Goal: Task Accomplishment & Management: Manage account settings

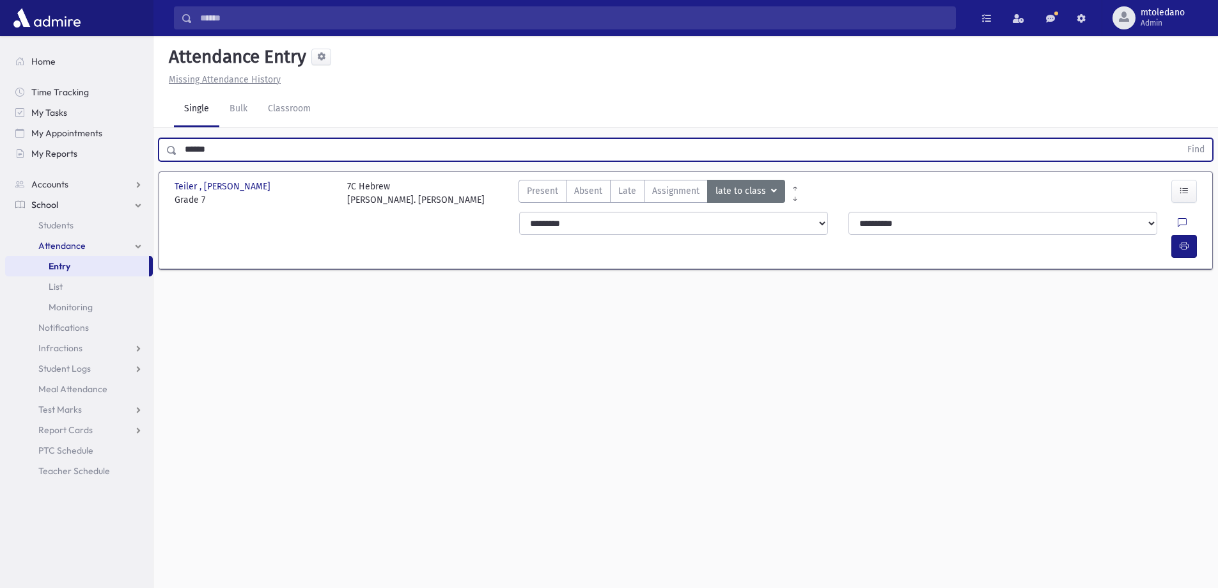
drag, startPoint x: 230, startPoint y: 146, endPoint x: -83, endPoint y: 144, distance: 312.6
click at [0, 144] on html "Search Results All Accounts Students" at bounding box center [609, 294] width 1218 height 588
type input "****"
click at [1180, 139] on button "Find" at bounding box center [1196, 150] width 33 height 22
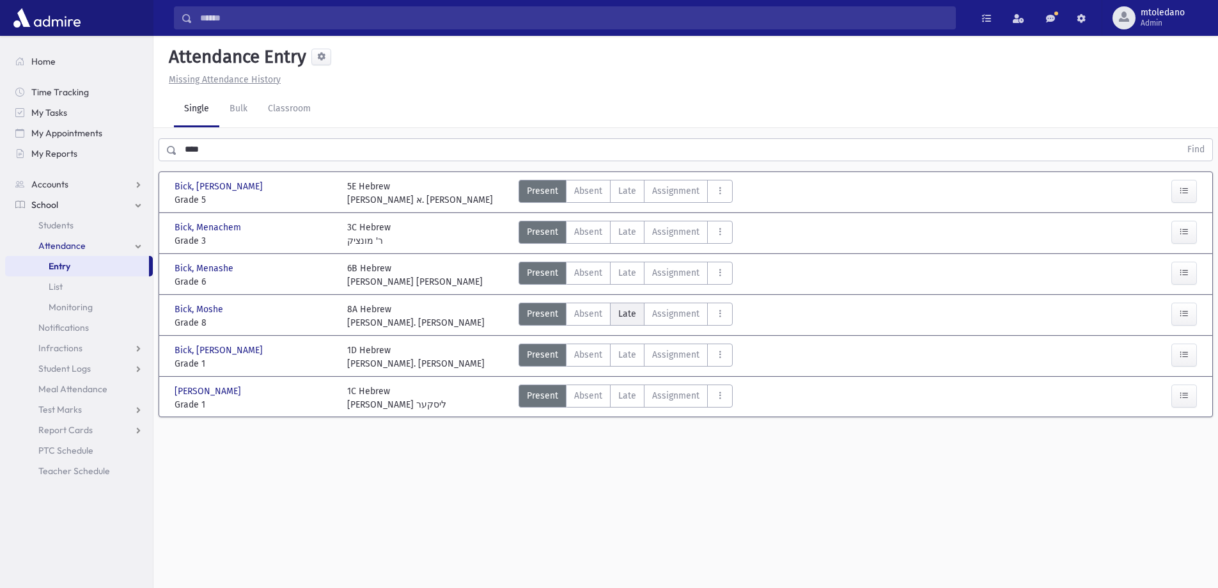
click at [629, 314] on span "Late" at bounding box center [627, 313] width 18 height 13
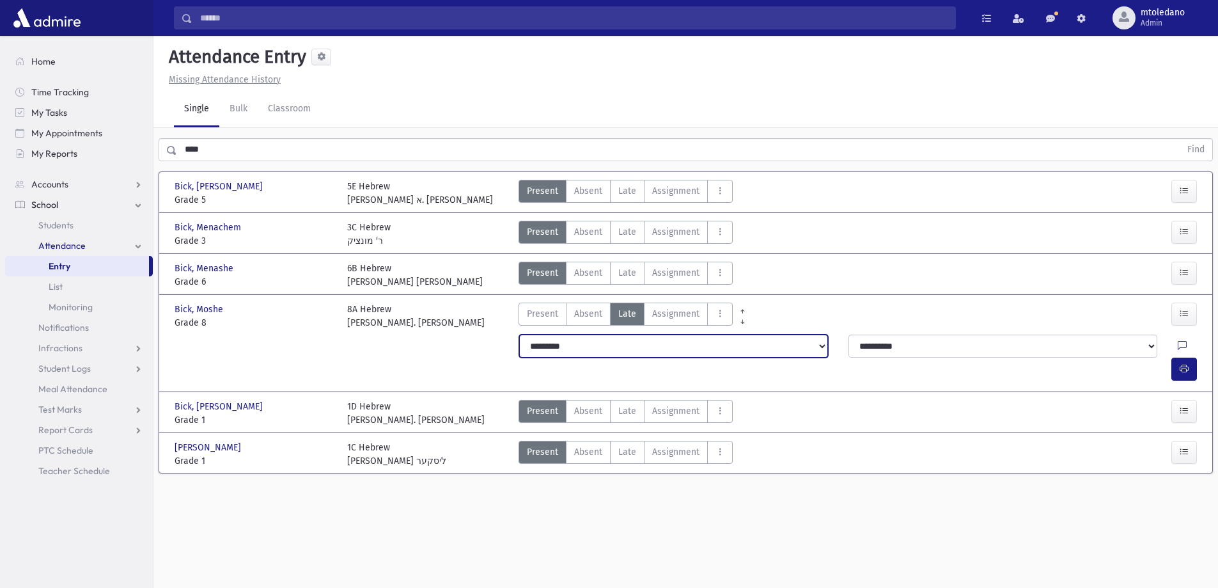
click at [557, 349] on select "**********" at bounding box center [673, 345] width 309 height 23
select select "*******"
click at [519, 334] on select "**********" at bounding box center [673, 345] width 309 height 23
click at [1185, 363] on icon "button" at bounding box center [1184, 368] width 9 height 11
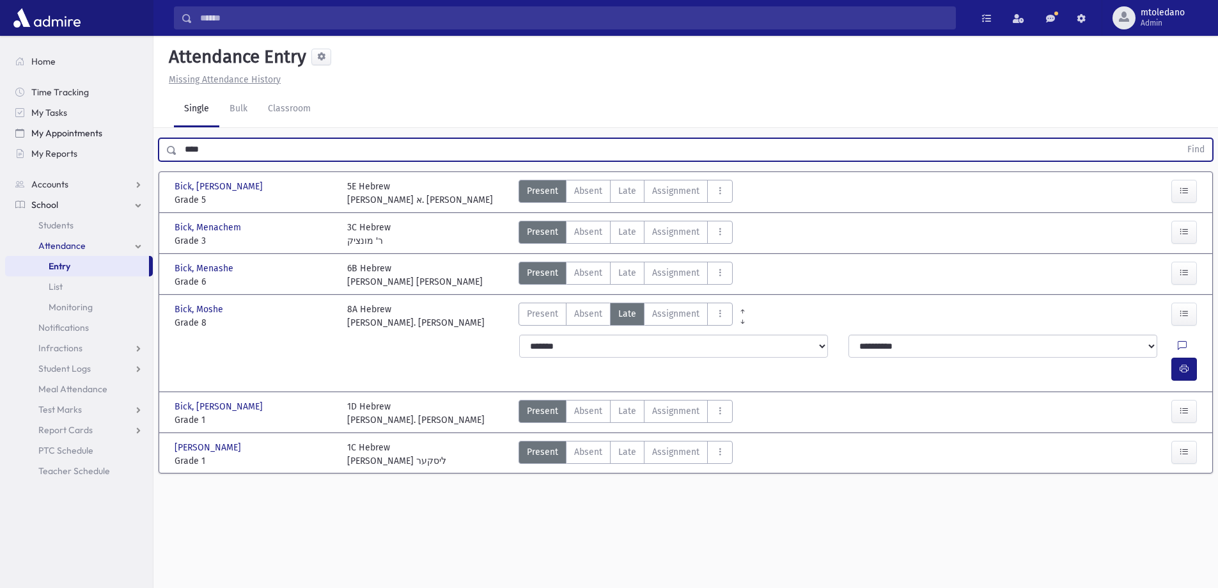
drag, startPoint x: 221, startPoint y: 152, endPoint x: 42, endPoint y: 130, distance: 180.3
click at [42, 130] on div "Search Results All Accounts" at bounding box center [609, 308] width 1218 height 616
click at [1180, 139] on button "Find" at bounding box center [1196, 150] width 33 height 22
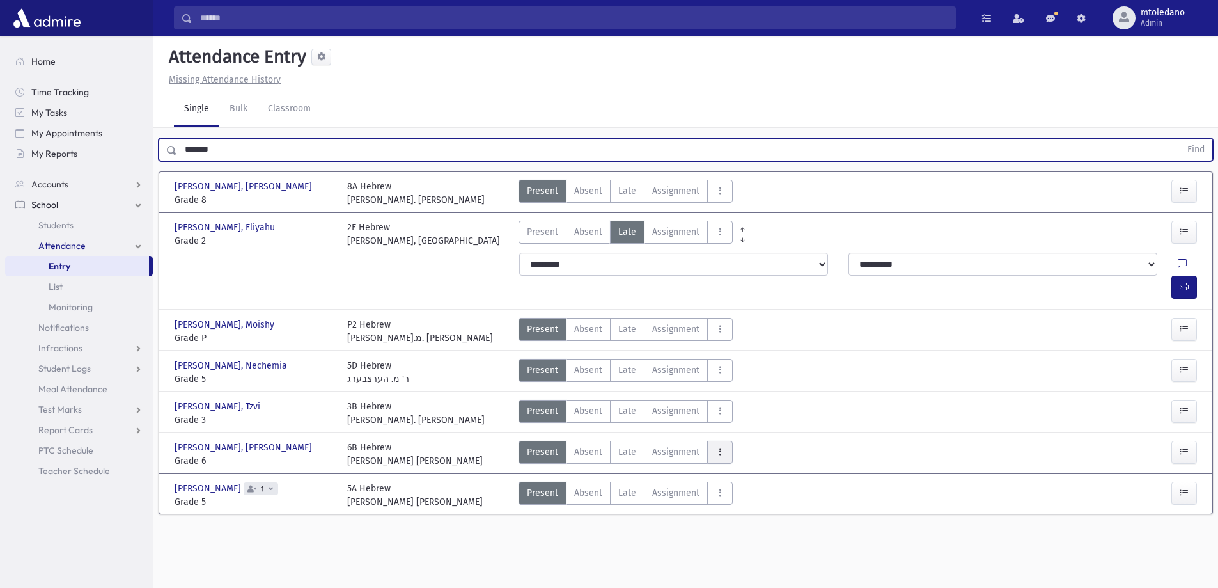
click at [724, 441] on button "AttTypes" at bounding box center [720, 452] width 26 height 23
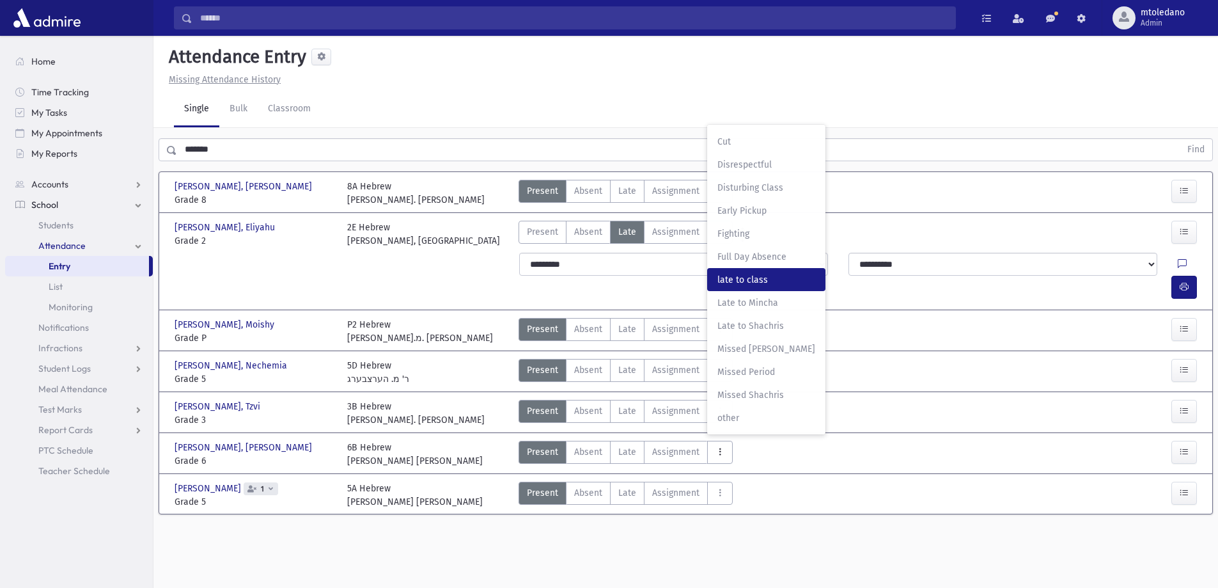
click at [751, 273] on span "late to class" at bounding box center [766, 279] width 98 height 13
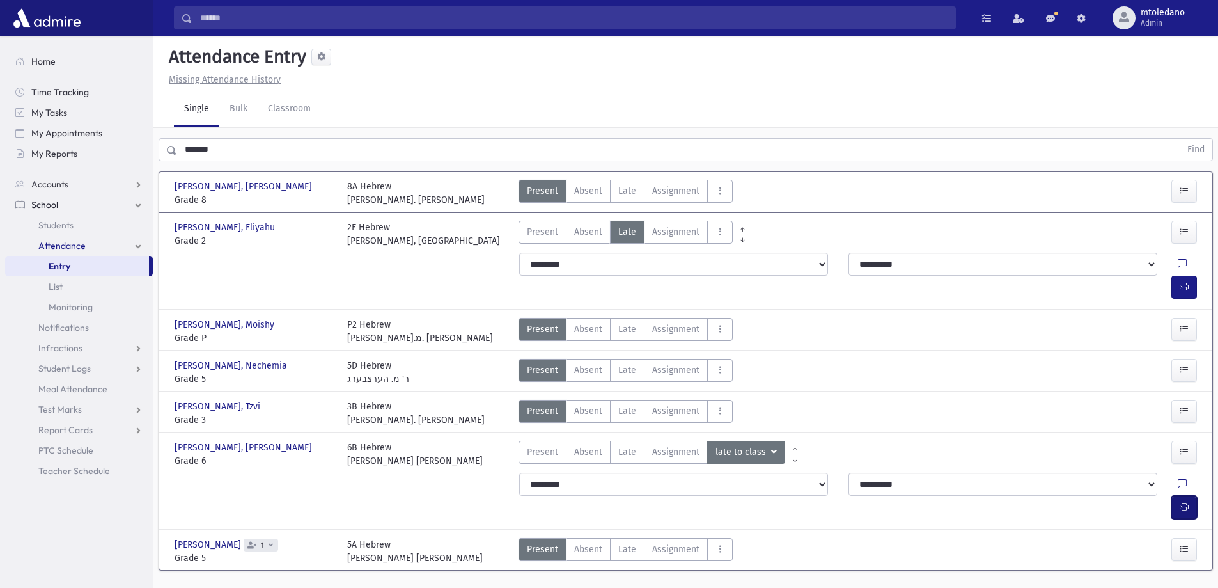
click at [1178, 495] on button "button" at bounding box center [1184, 506] width 26 height 23
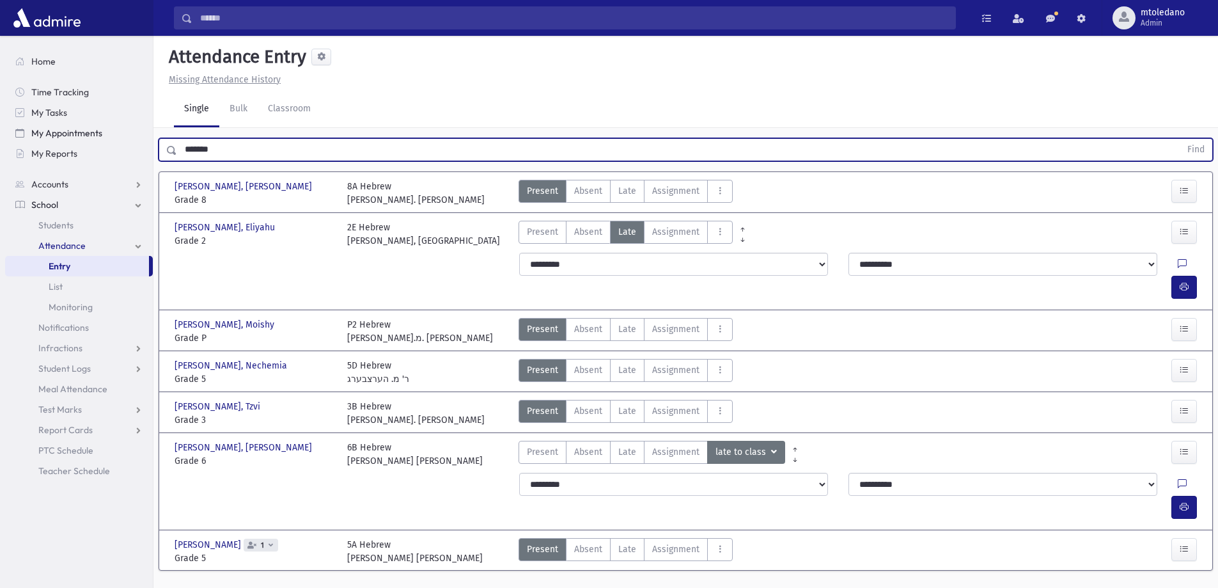
drag, startPoint x: 173, startPoint y: 144, endPoint x: 69, endPoint y: 140, distance: 104.3
click at [70, 143] on div "Search Results All Accounts" at bounding box center [609, 308] width 1218 height 617
click at [1180, 139] on button "Find" at bounding box center [1196, 150] width 33 height 22
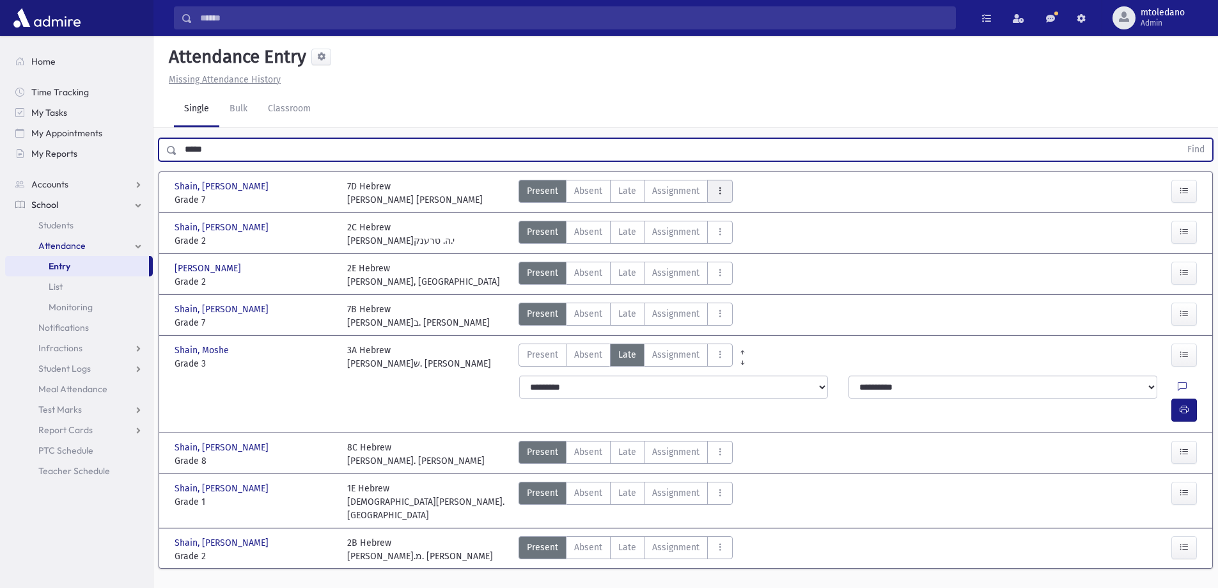
click at [727, 188] on button "AttTypes" at bounding box center [720, 191] width 26 height 23
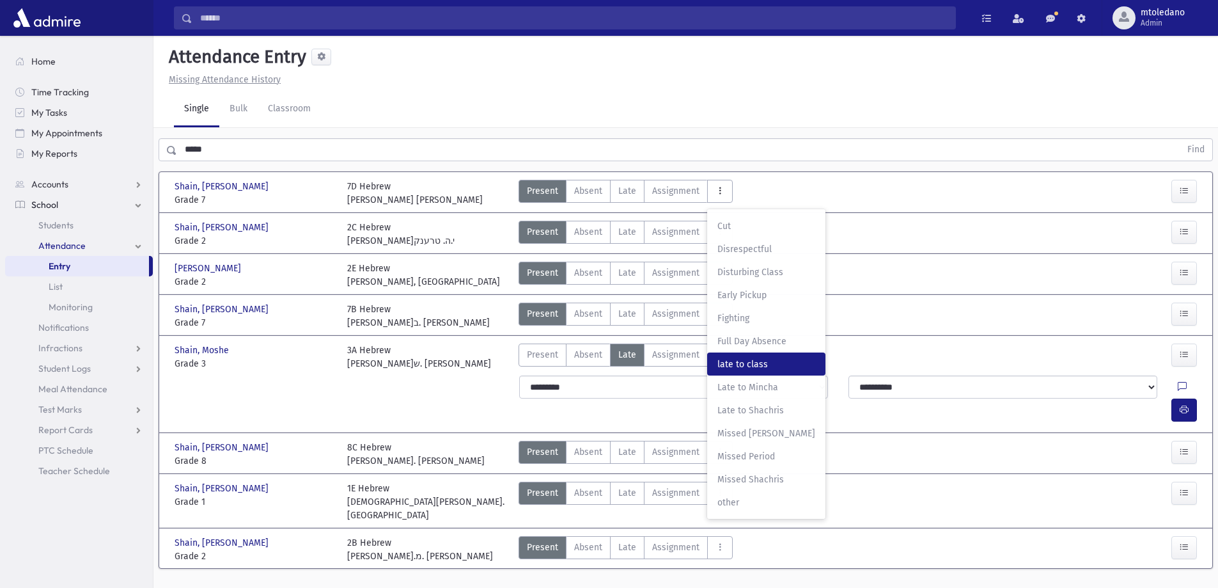
click at [740, 366] on span "late to class" at bounding box center [766, 363] width 98 height 13
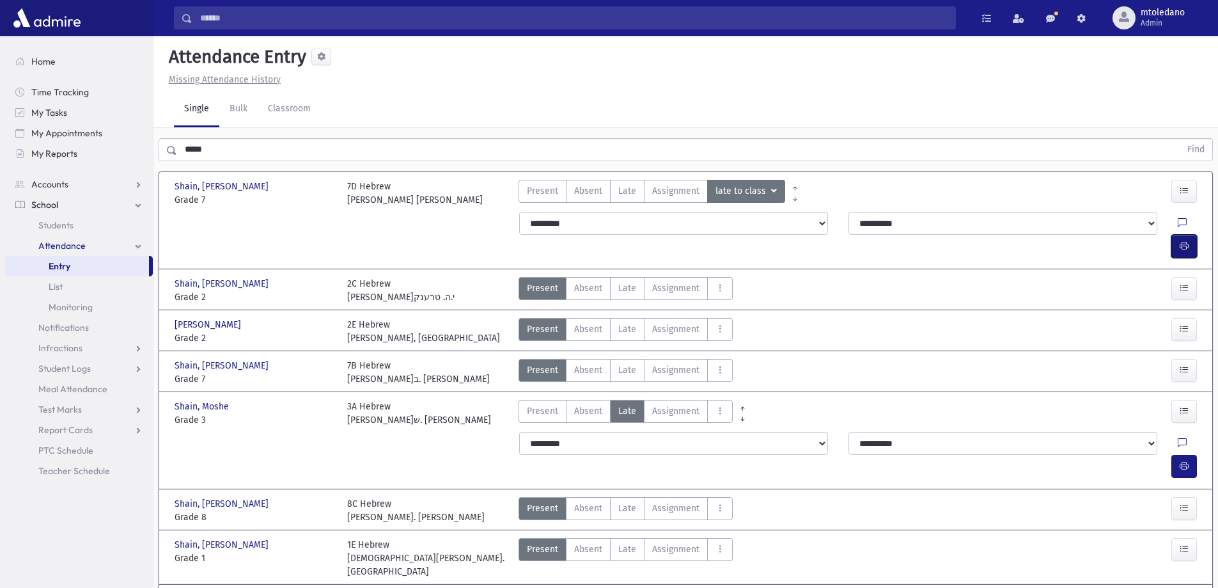
click at [1196, 235] on button "button" at bounding box center [1184, 246] width 26 height 23
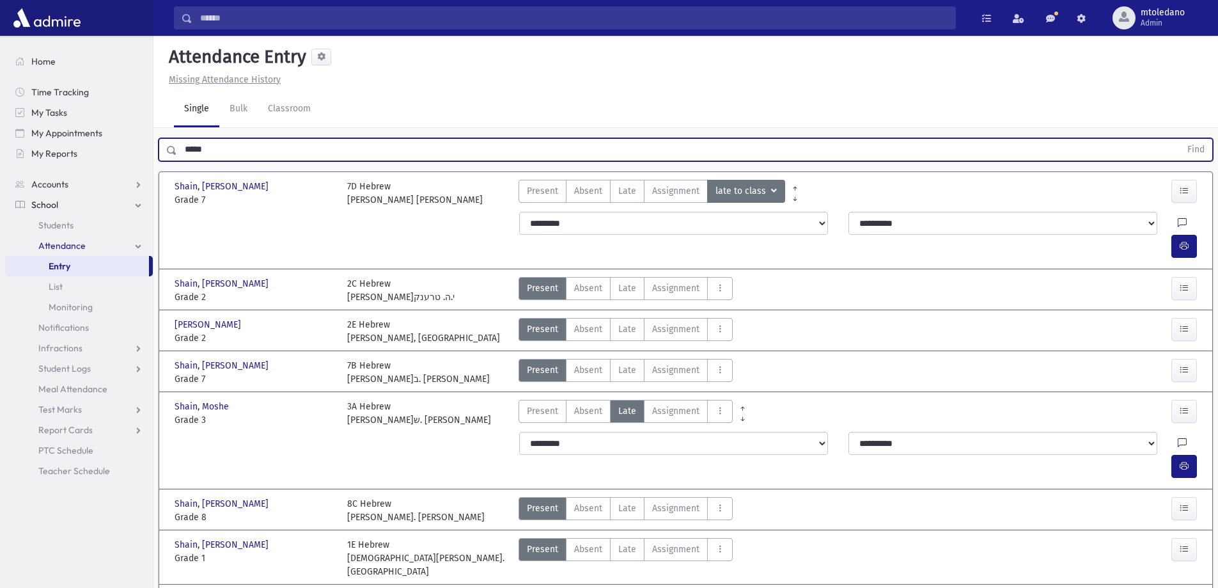
drag, startPoint x: 228, startPoint y: 159, endPoint x: -33, endPoint y: 137, distance: 262.4
click at [0, 137] on html "Search Results All Accounts Students" at bounding box center [609, 294] width 1218 height 588
click at [1180, 139] on button "Find" at bounding box center [1196, 150] width 33 height 22
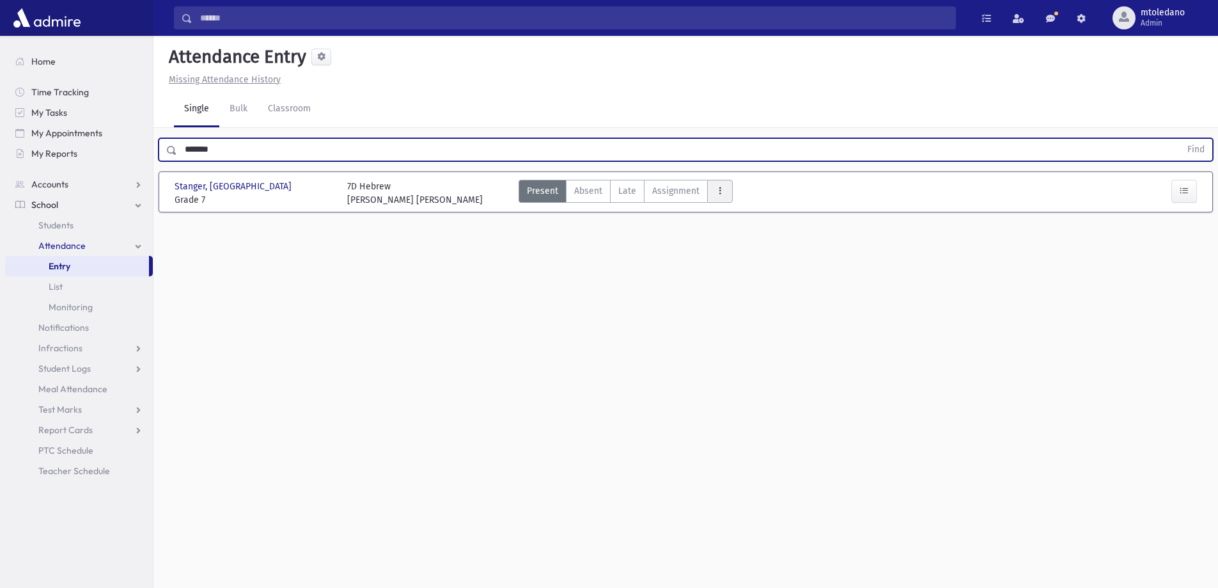
click at [722, 192] on button "AttTypes" at bounding box center [720, 191] width 26 height 23
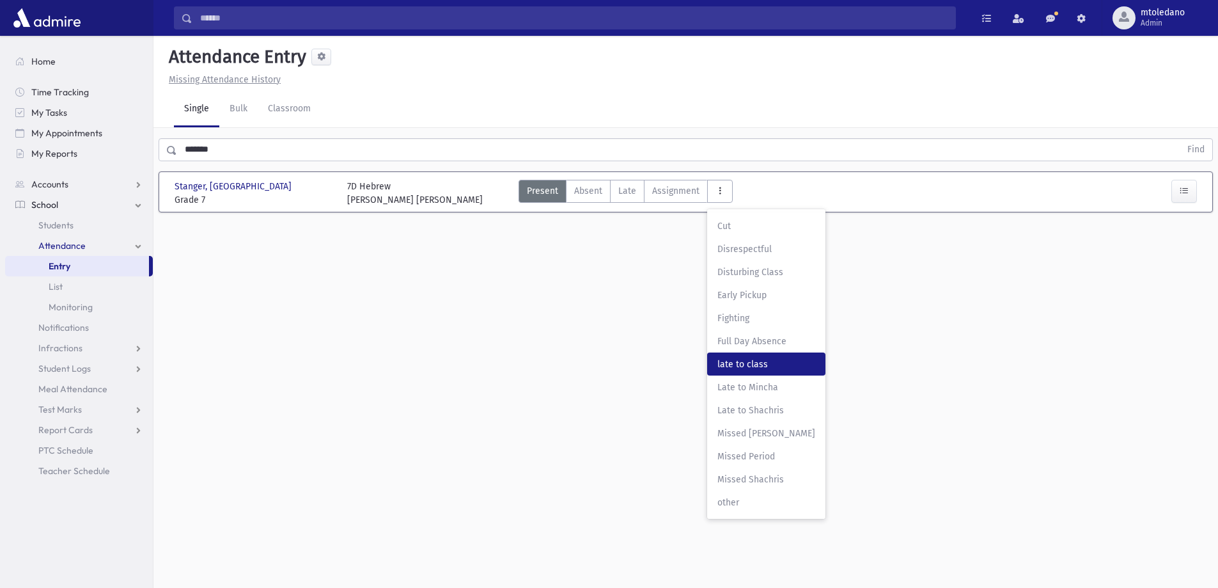
click at [745, 352] on class"] "late to class late to class" at bounding box center [766, 363] width 118 height 23
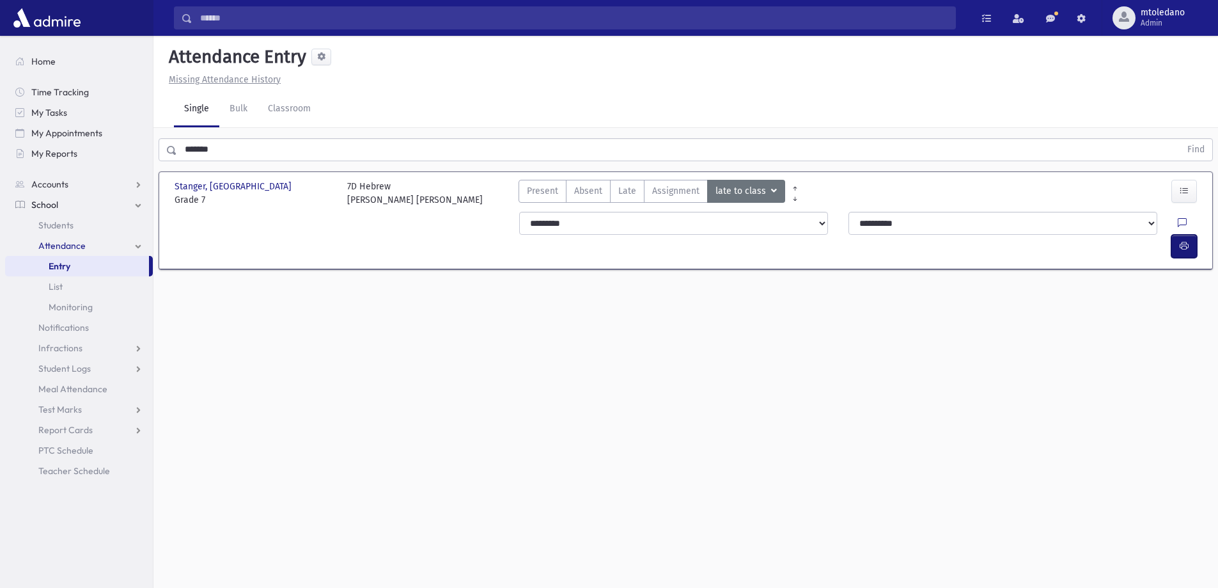
click at [1182, 240] on icon "button" at bounding box center [1184, 245] width 9 height 11
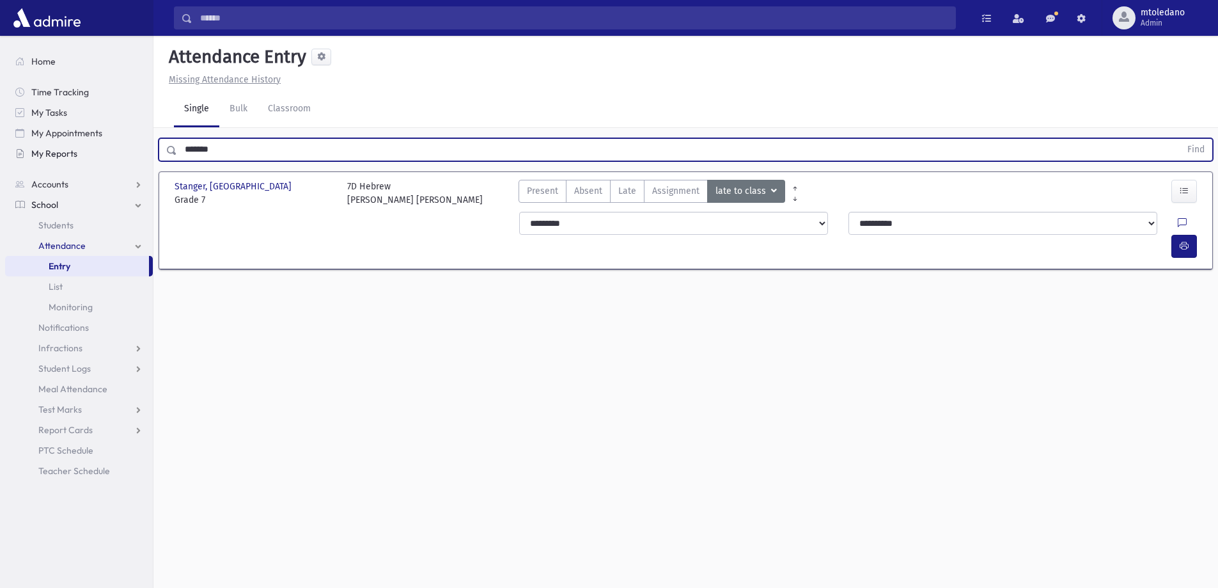
drag, startPoint x: 226, startPoint y: 153, endPoint x: 116, endPoint y: 156, distance: 110.0
click at [118, 156] on div "Search Results All Accounts" at bounding box center [609, 308] width 1218 height 616
type input "**********"
click at [1180, 139] on button "Find" at bounding box center [1196, 150] width 33 height 22
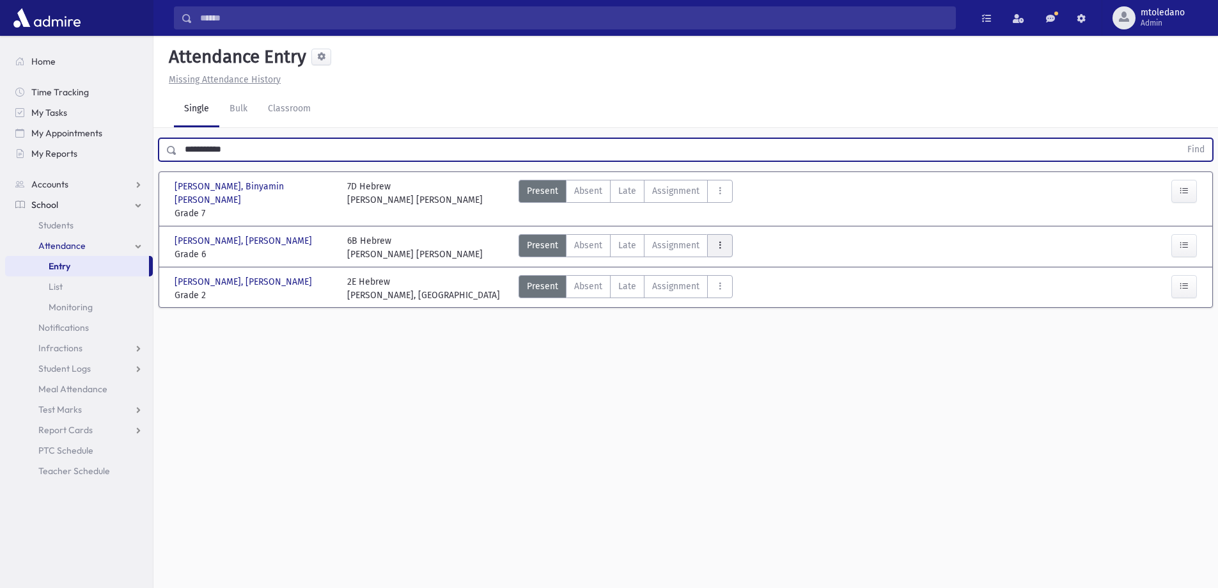
click at [726, 234] on button "AttTypes" at bounding box center [720, 245] width 26 height 23
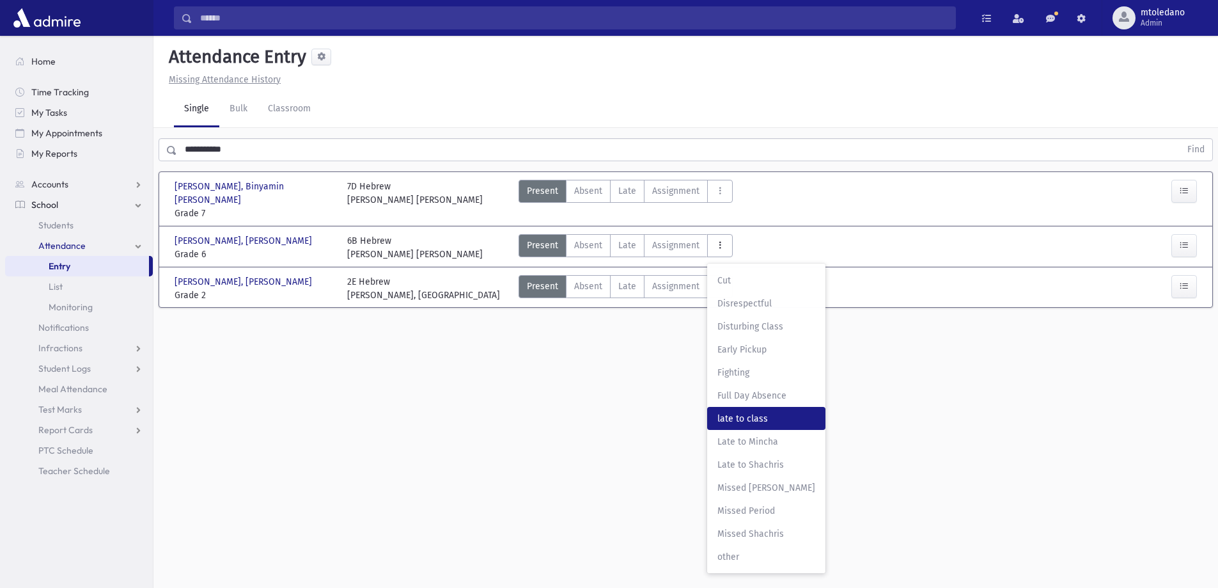
click at [756, 407] on class"] "late to class late to class" at bounding box center [766, 418] width 118 height 23
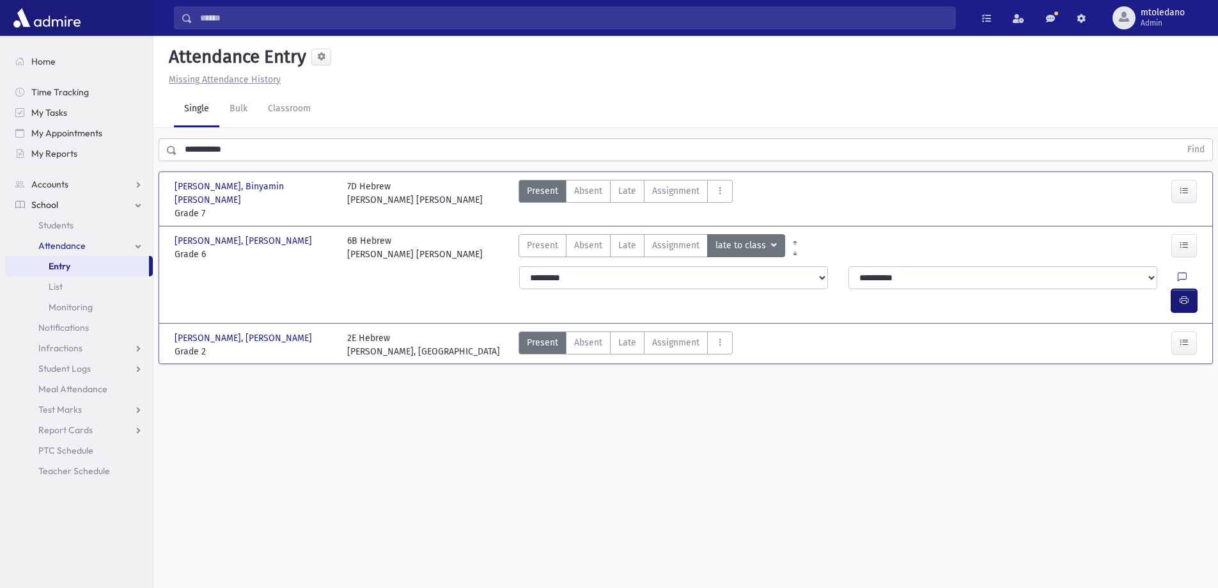
click at [1187, 295] on icon "button" at bounding box center [1184, 300] width 9 height 11
click at [217, 10] on input "Search" at bounding box center [573, 17] width 763 height 23
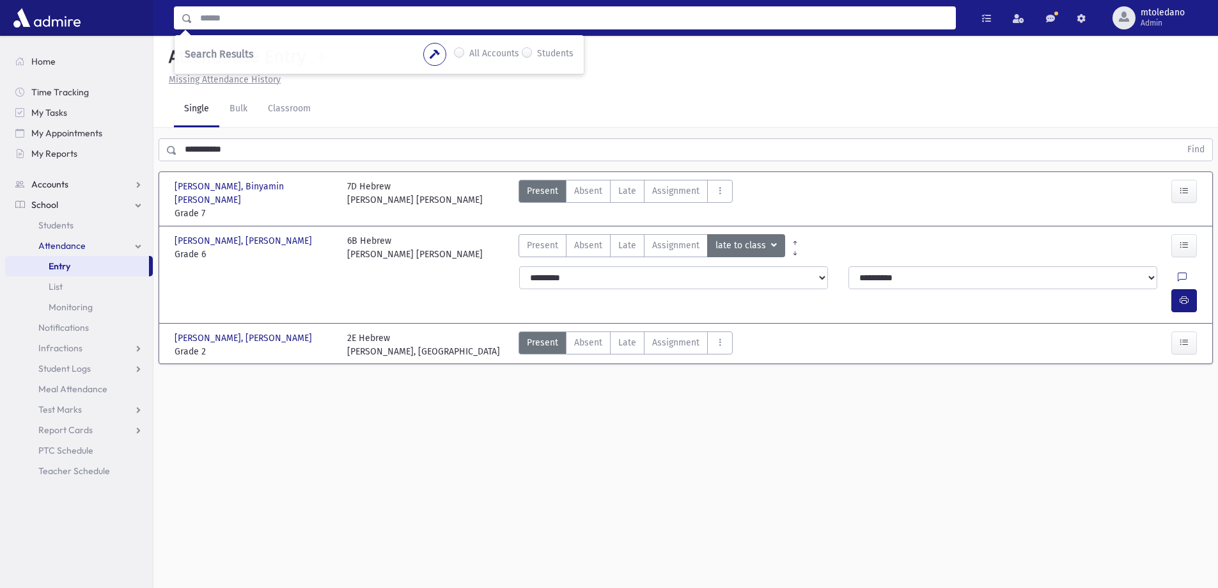
click at [65, 194] on link "Accounts" at bounding box center [79, 184] width 148 height 20
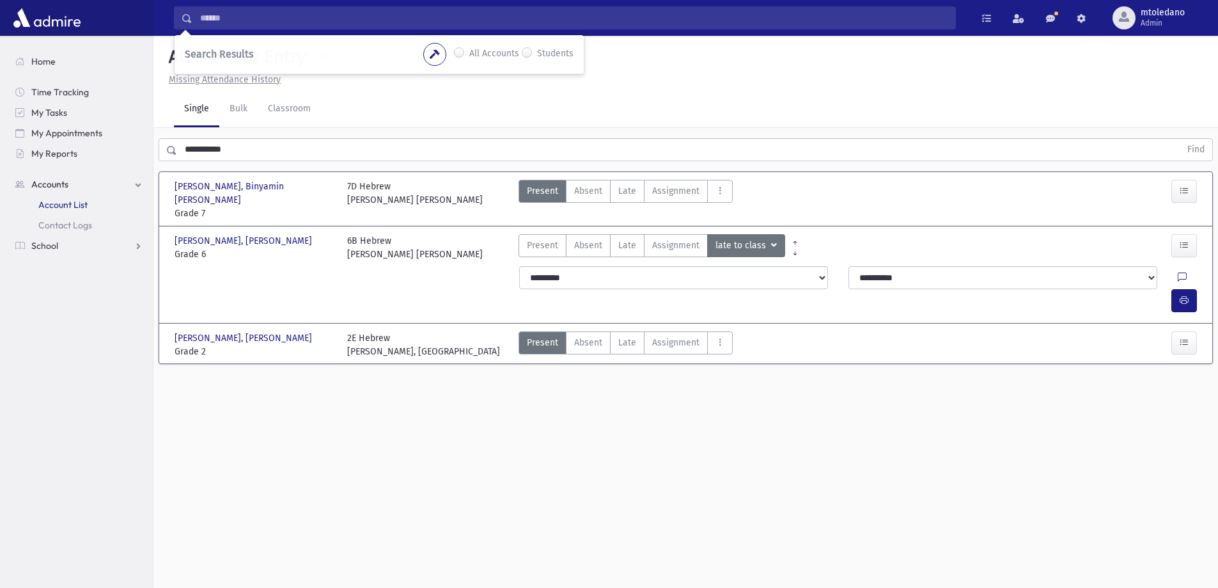
click at [63, 200] on span "Account List" at bounding box center [62, 205] width 49 height 12
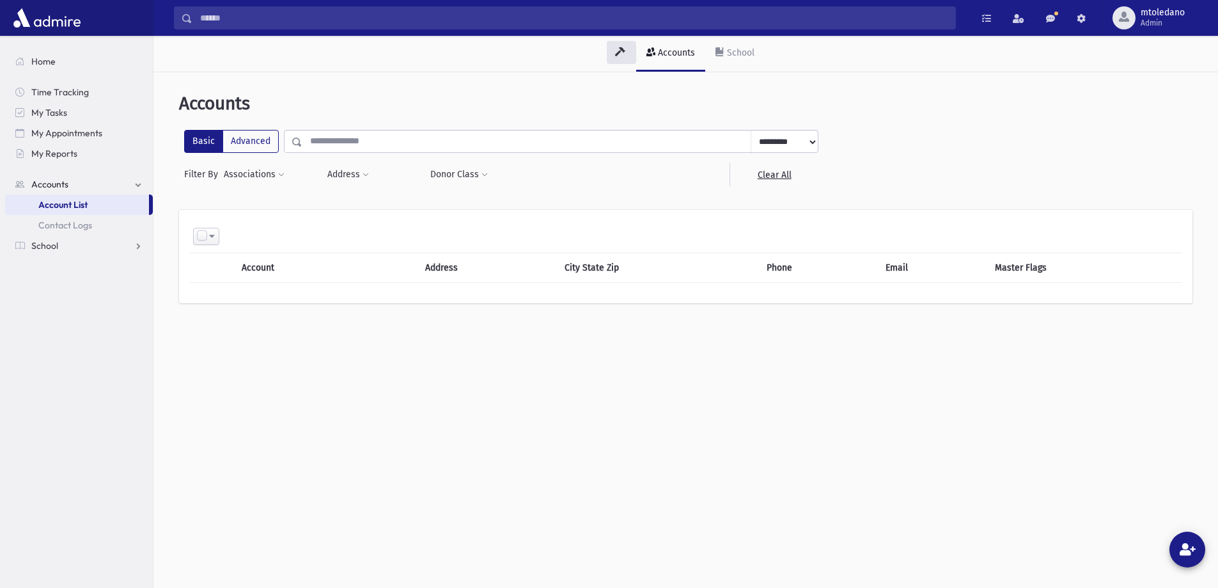
click at [336, 135] on input "text" at bounding box center [526, 141] width 449 height 23
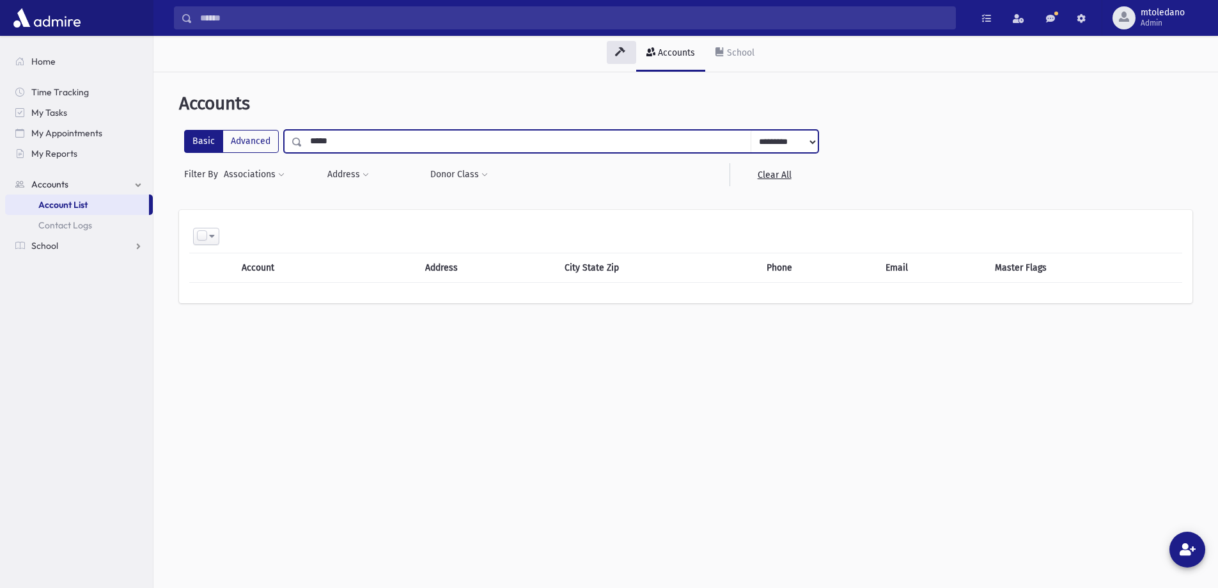
type input "*****"
